Goal: Obtain resource: Obtain resource

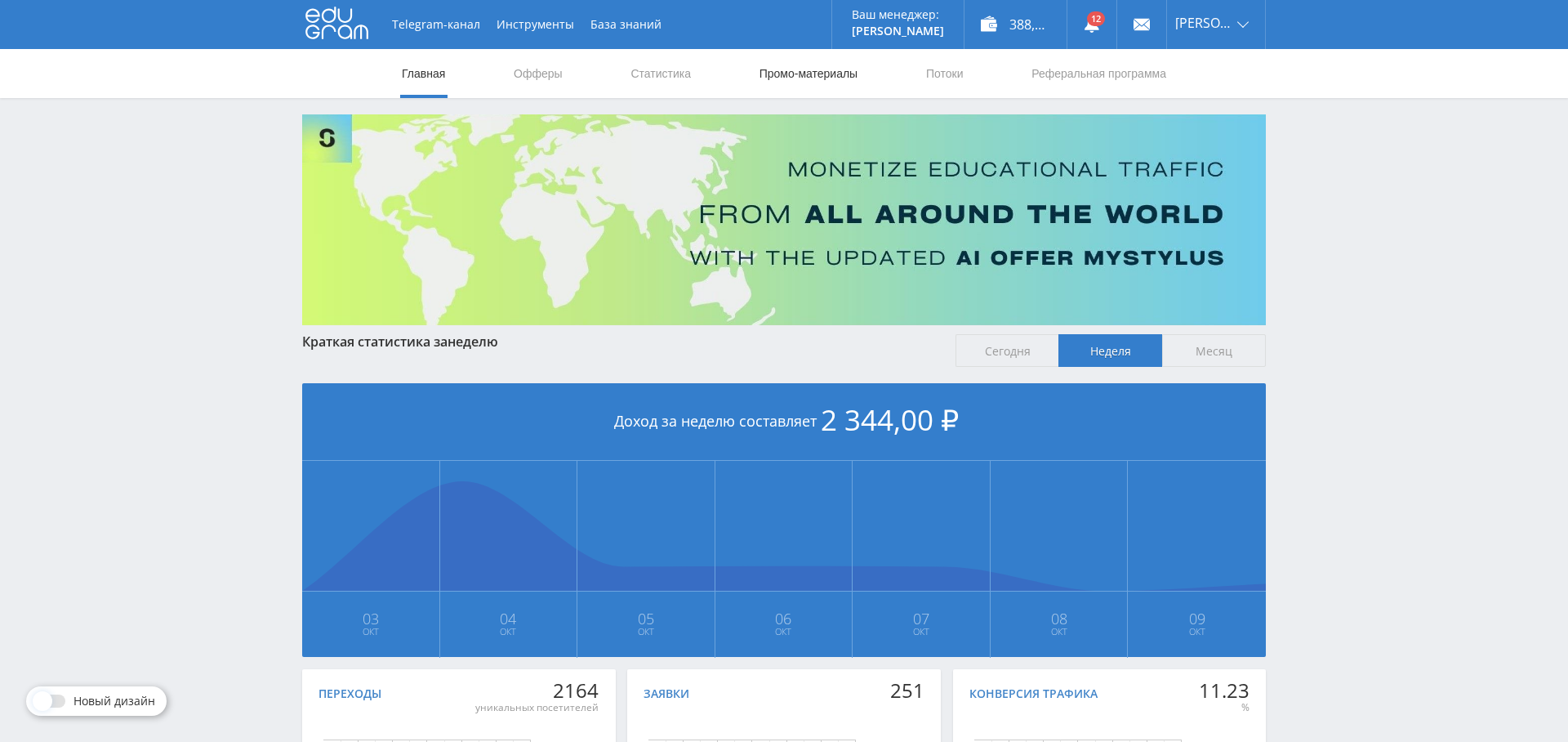
click at [803, 75] on link "Промо-материалы" at bounding box center [809, 73] width 101 height 49
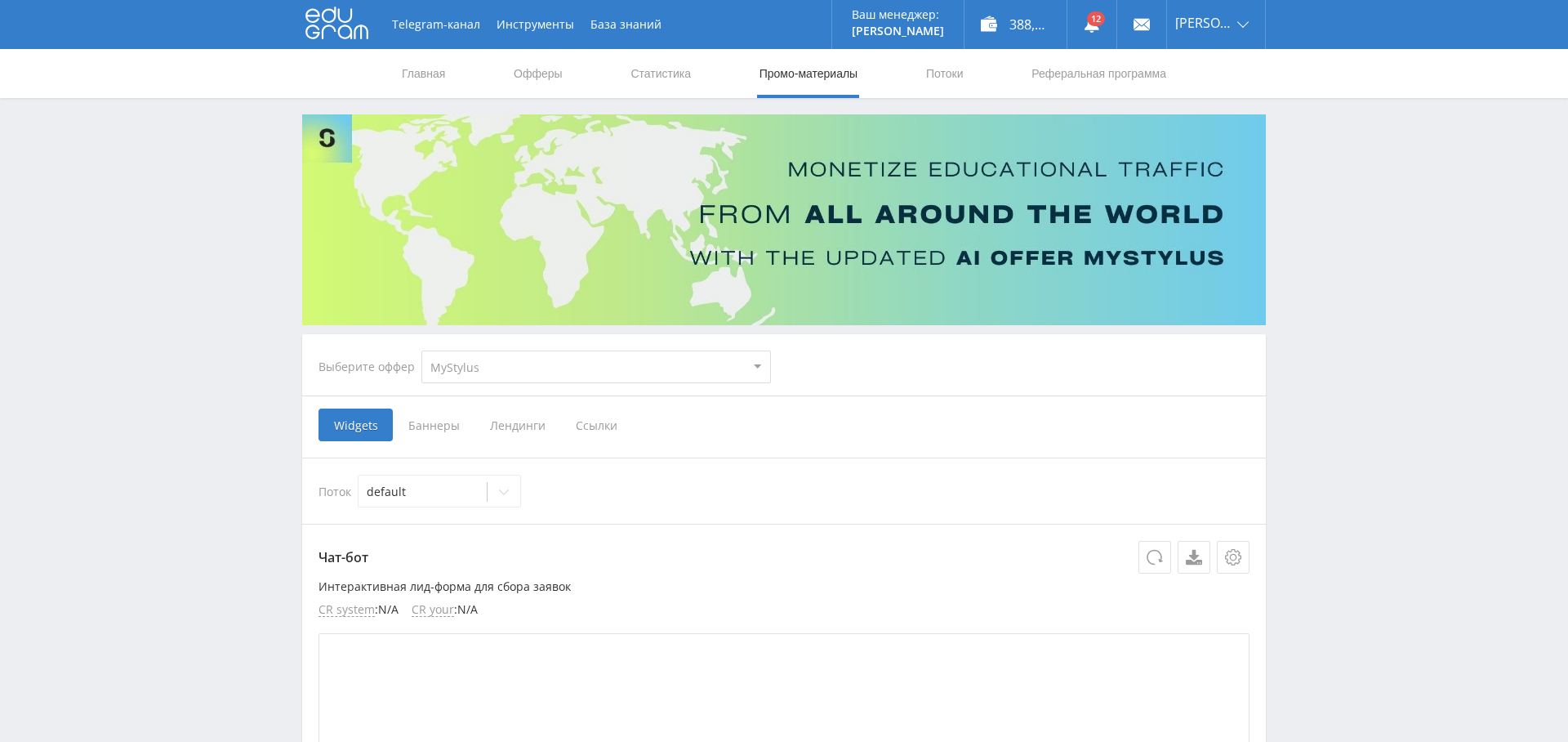
click at [626, 369] on select "MyStylus MyStylus - Revshare Кэмп Studybay Автор24 Studybay [GEOGRAPHIC_DATA] А…" at bounding box center [596, 366] width 350 height 32
select select "1"
click at [421, 351] on select "MyStylus MyStylus - Revshare Кэмп Studybay Автор24 Studybay [GEOGRAPHIC_DATA] А…" at bounding box center [596, 366] width 350 height 32
click at [596, 431] on span "Ссылки" at bounding box center [596, 424] width 73 height 32
click at [0, 0] on input "Ссылки" at bounding box center [0, 0] width 0 height 0
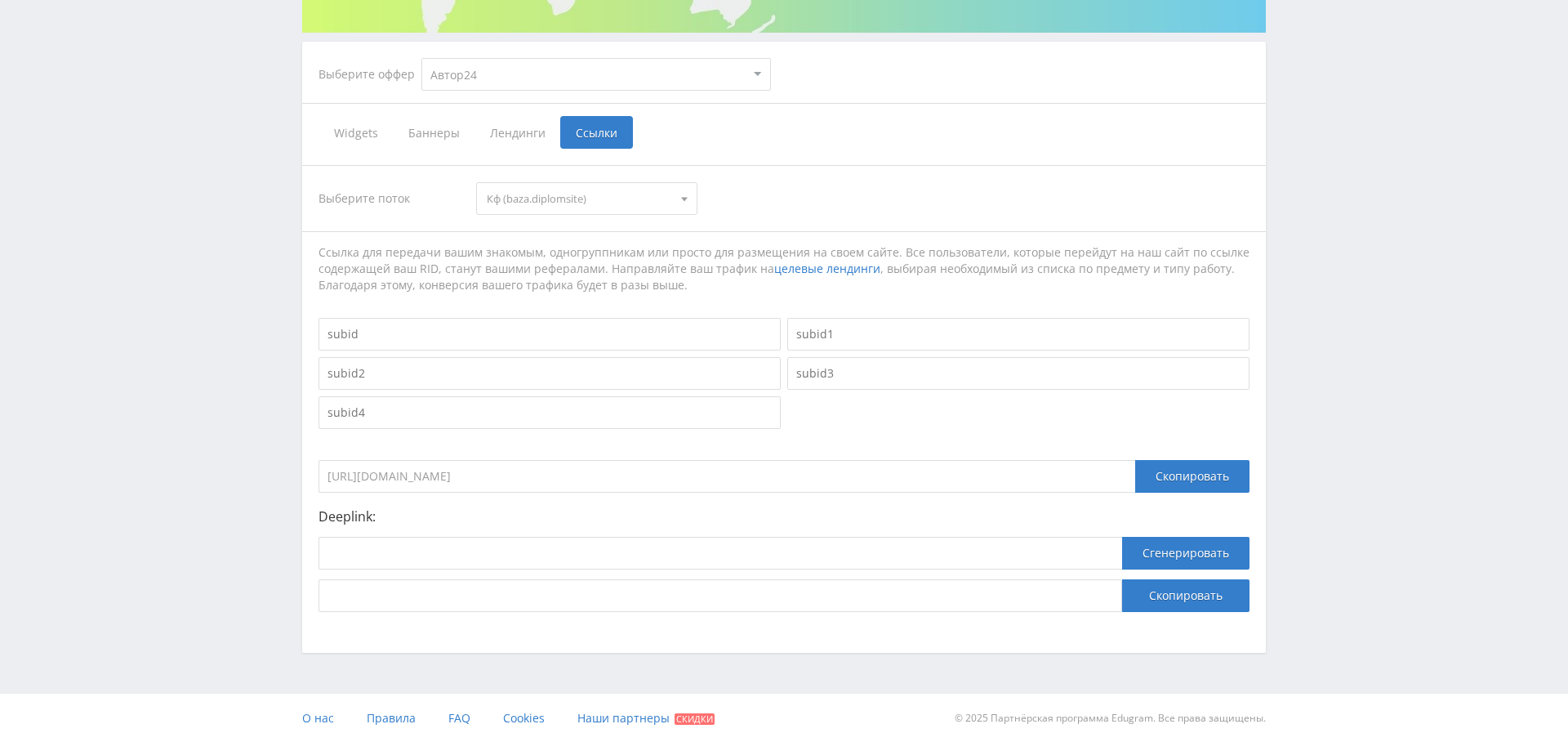
select select "1"
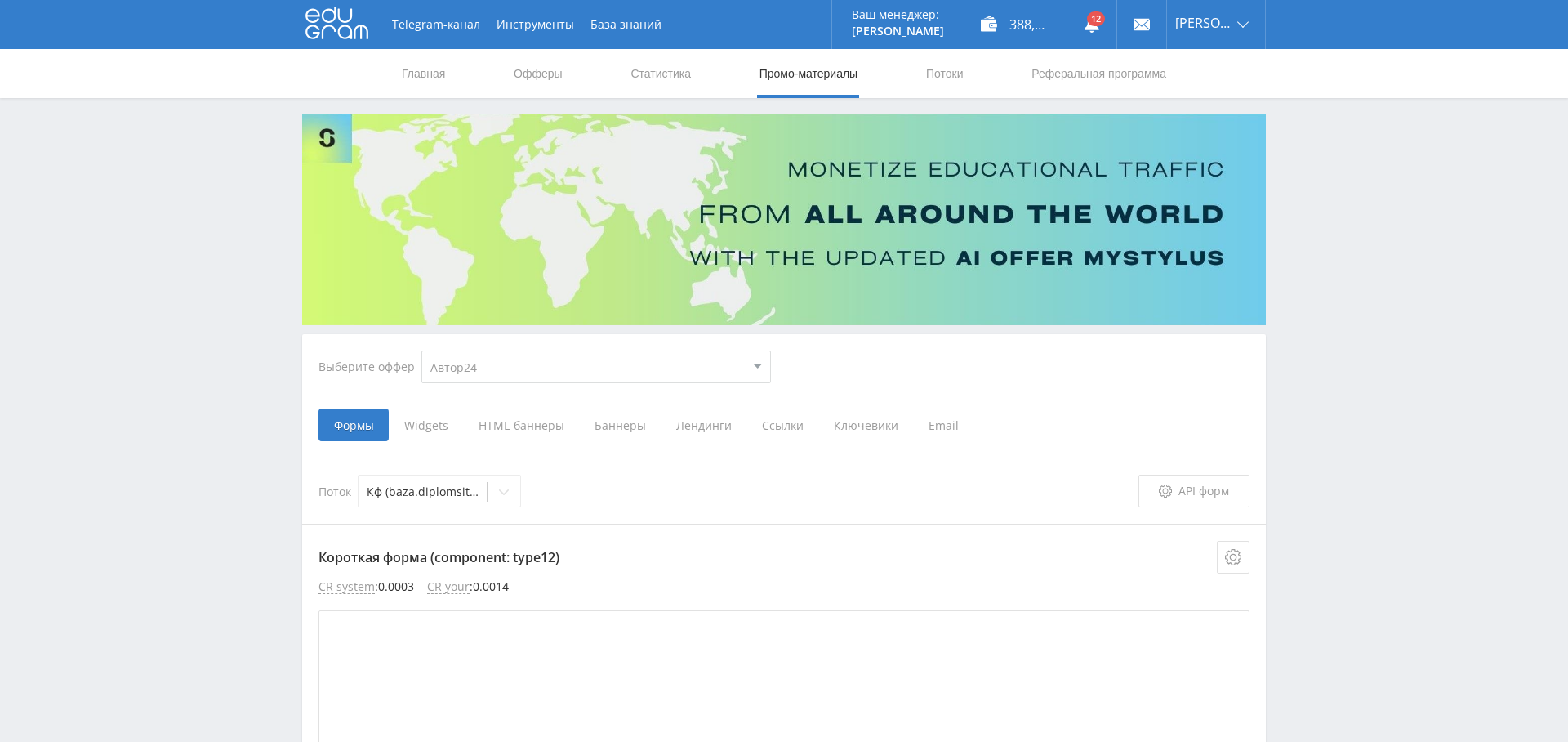
click at [781, 420] on span "Ссылки" at bounding box center [782, 424] width 72 height 32
click at [0, 0] on input "Ссылки" at bounding box center [0, 0] width 0 height 0
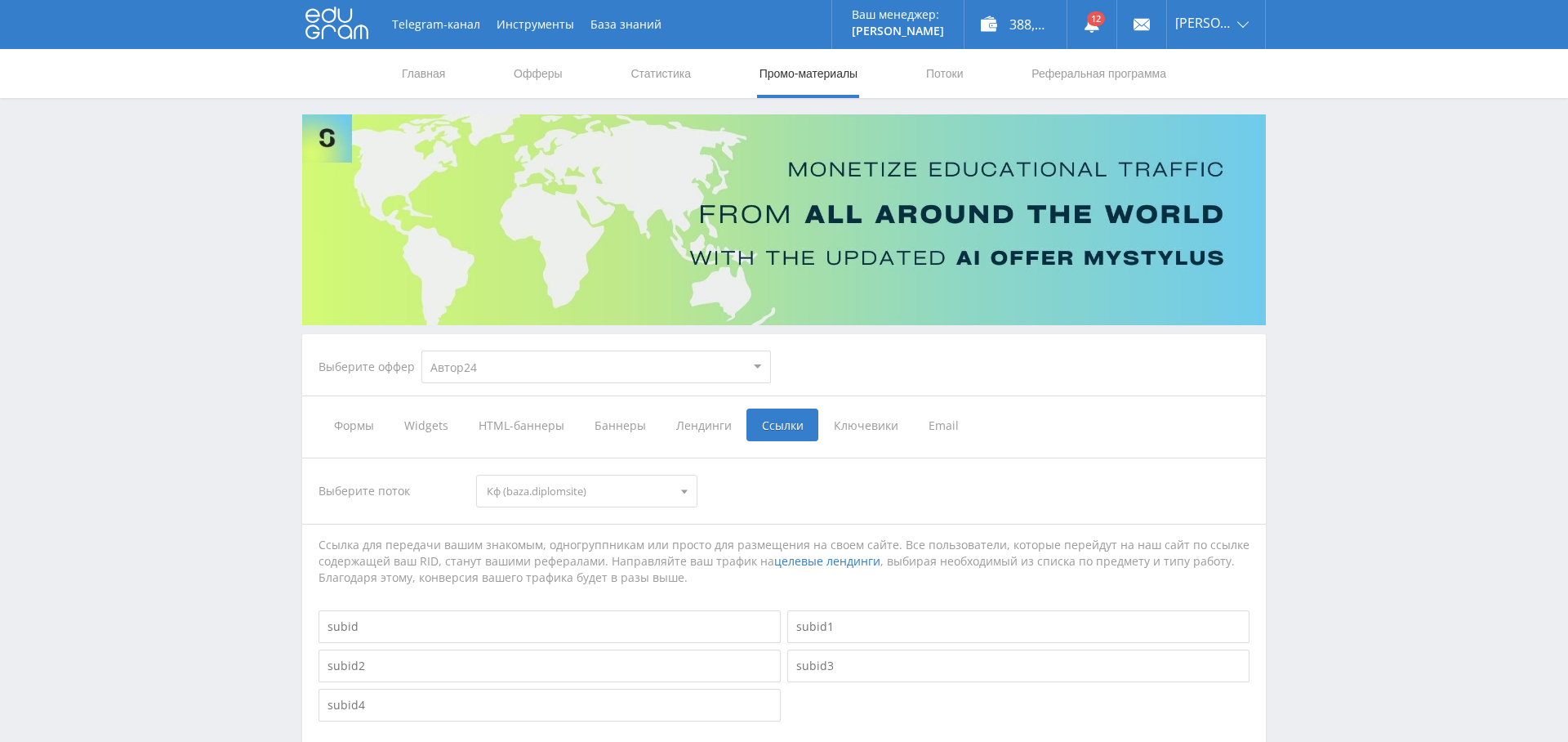
scroll to position [306, 0]
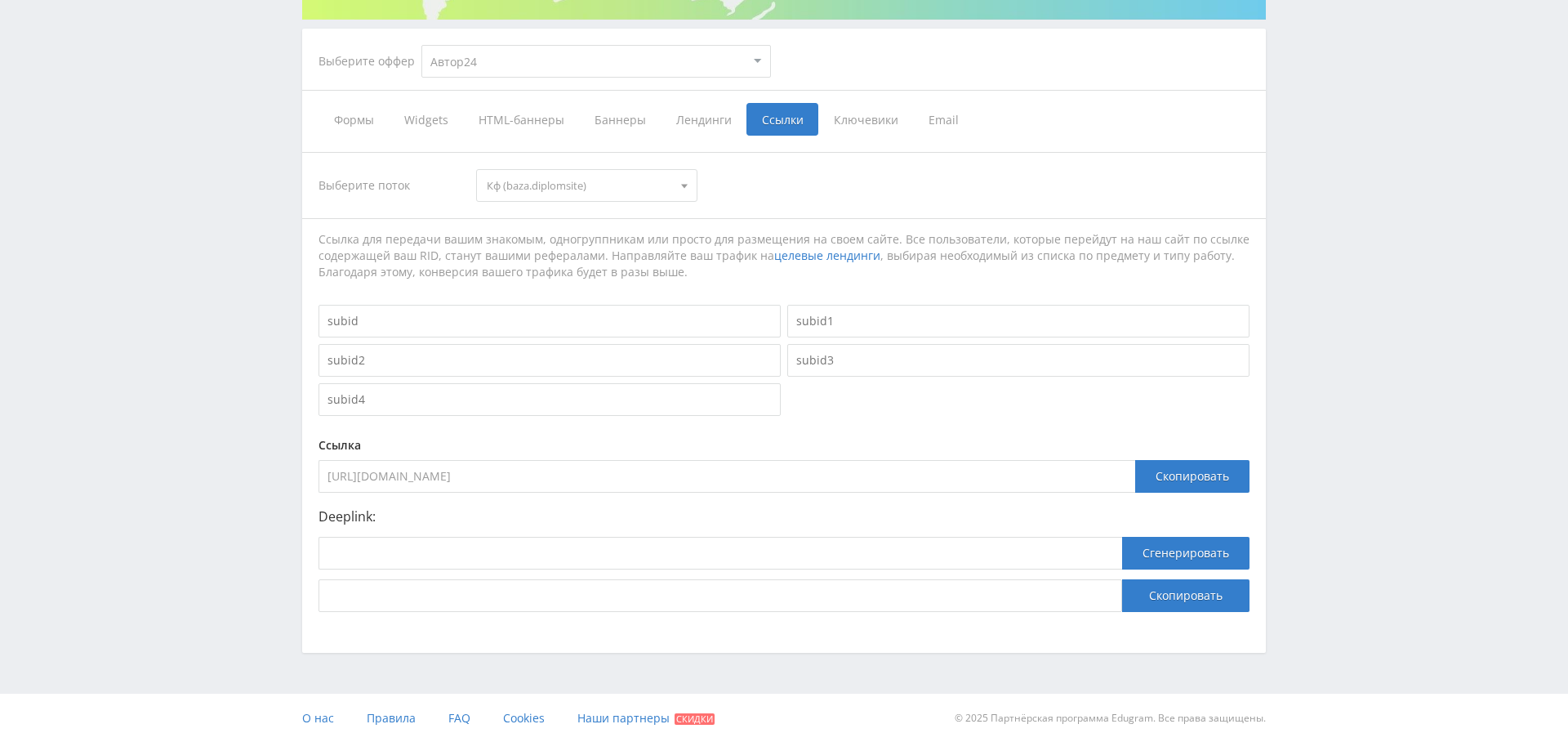
click at [398, 535] on div "Deeplink: Сгенерировать Скопировать" at bounding box center [784, 561] width 931 height 103
drag, startPoint x: 393, startPoint y: 555, endPoint x: 427, endPoint y: 555, distance: 34.0
click at [393, 555] on input at bounding box center [720, 552] width 803 height 32
paste input "[URL][DOMAIN_NAME]"
type input "[URL][DOMAIN_NAME]"
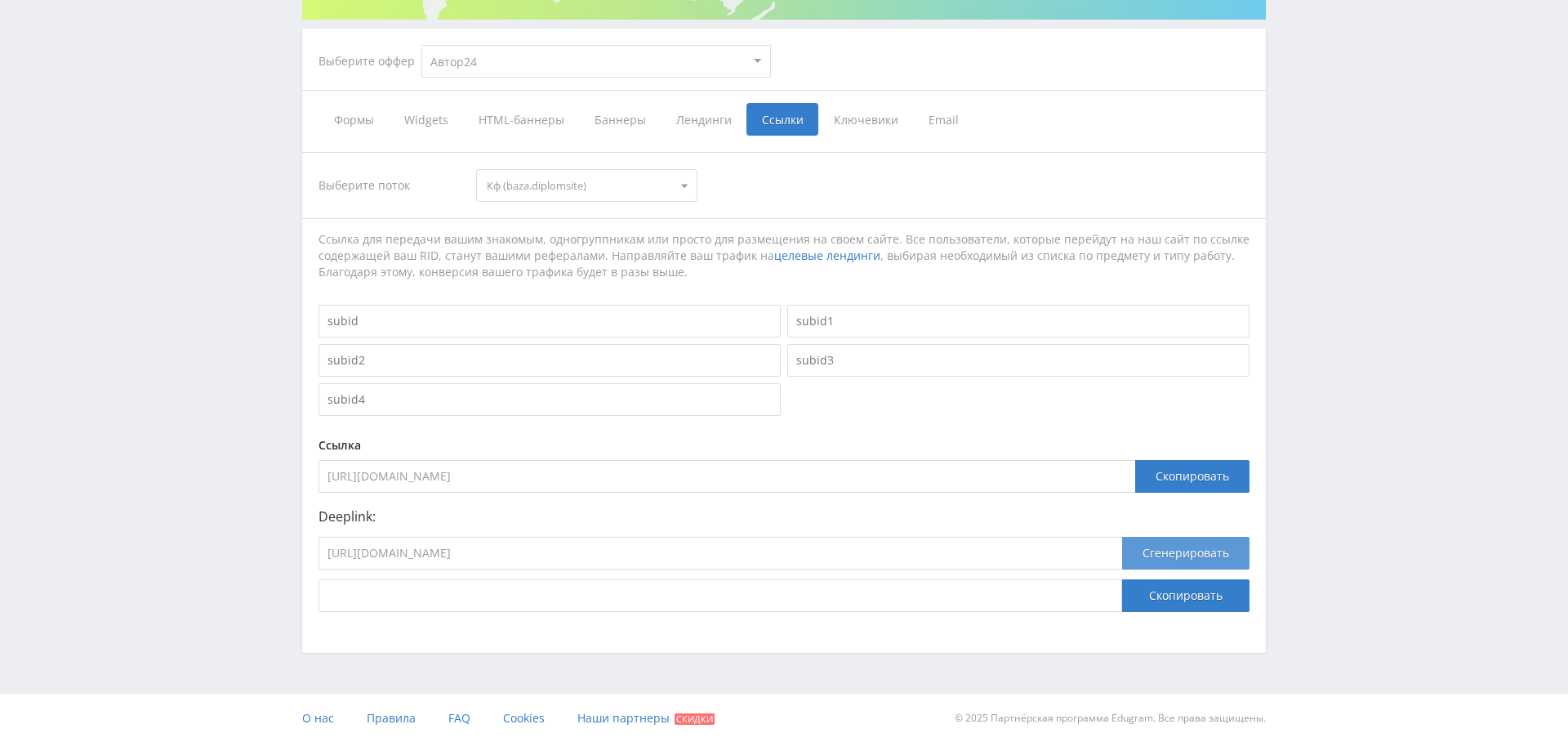
click at [1172, 553] on button "Сгенерировать" at bounding box center [1185, 552] width 127 height 32
click at [1182, 601] on button "Скопировать" at bounding box center [1185, 595] width 127 height 32
